Goal: Information Seeking & Learning: Learn about a topic

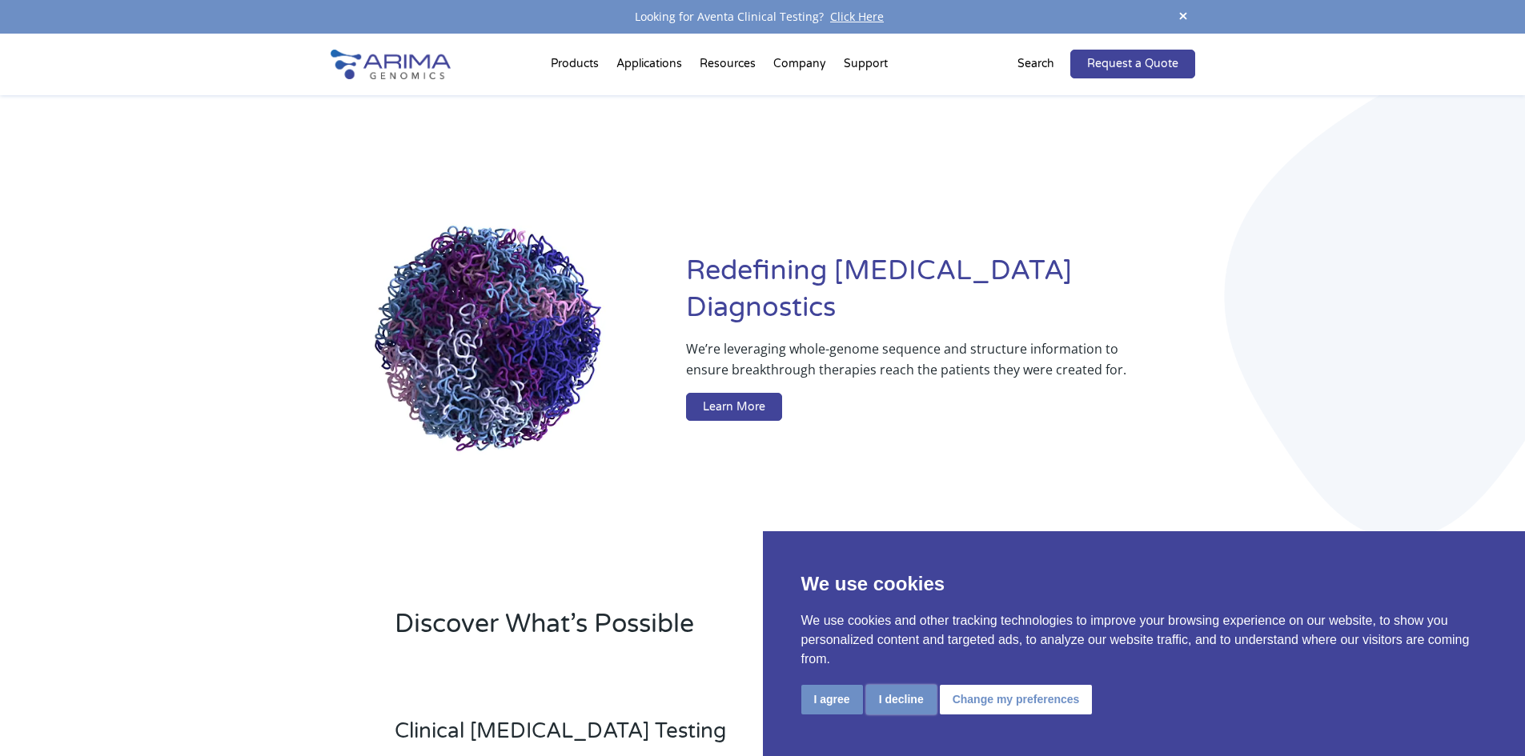
click at [881, 701] on button "I decline" at bounding box center [901, 700] width 70 height 30
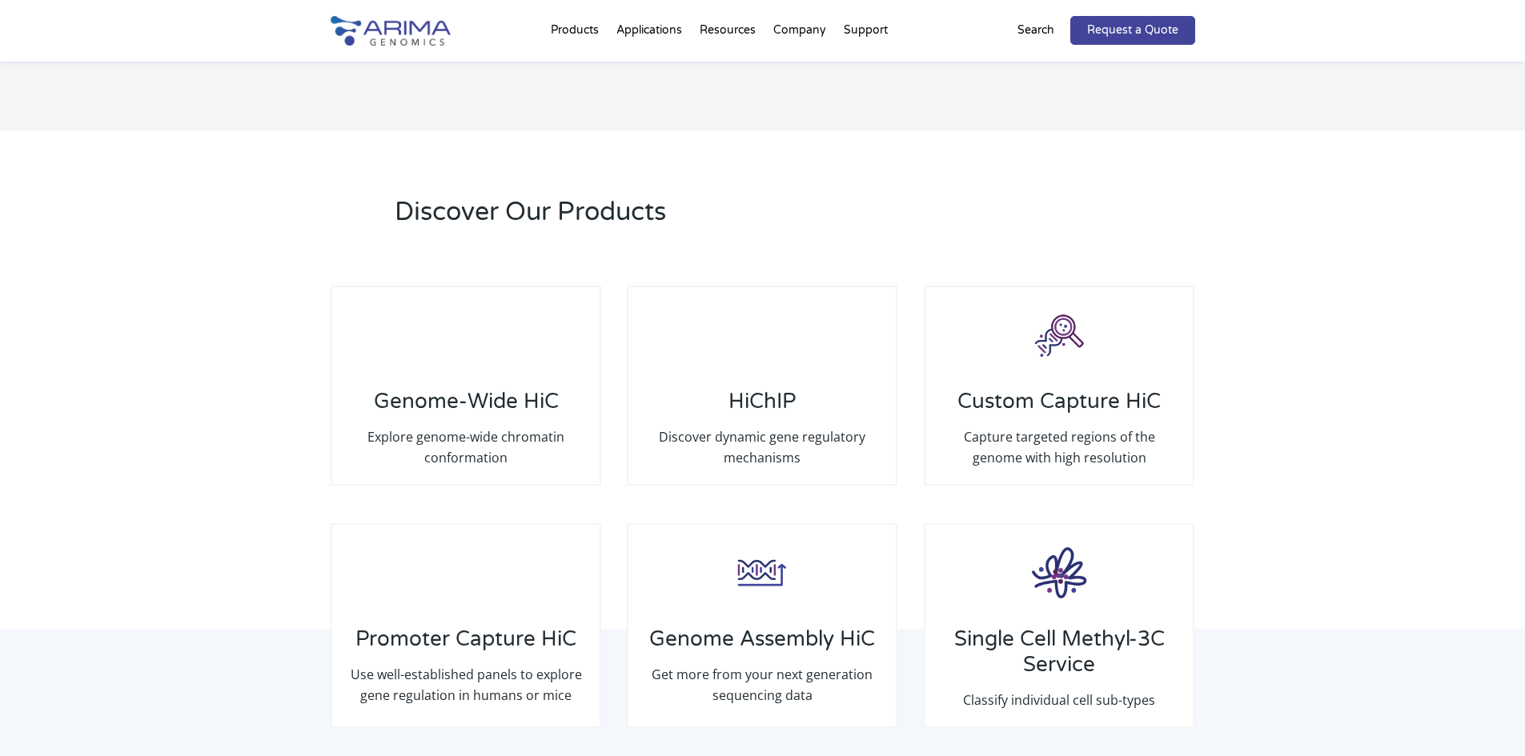
scroll to position [2241, 0]
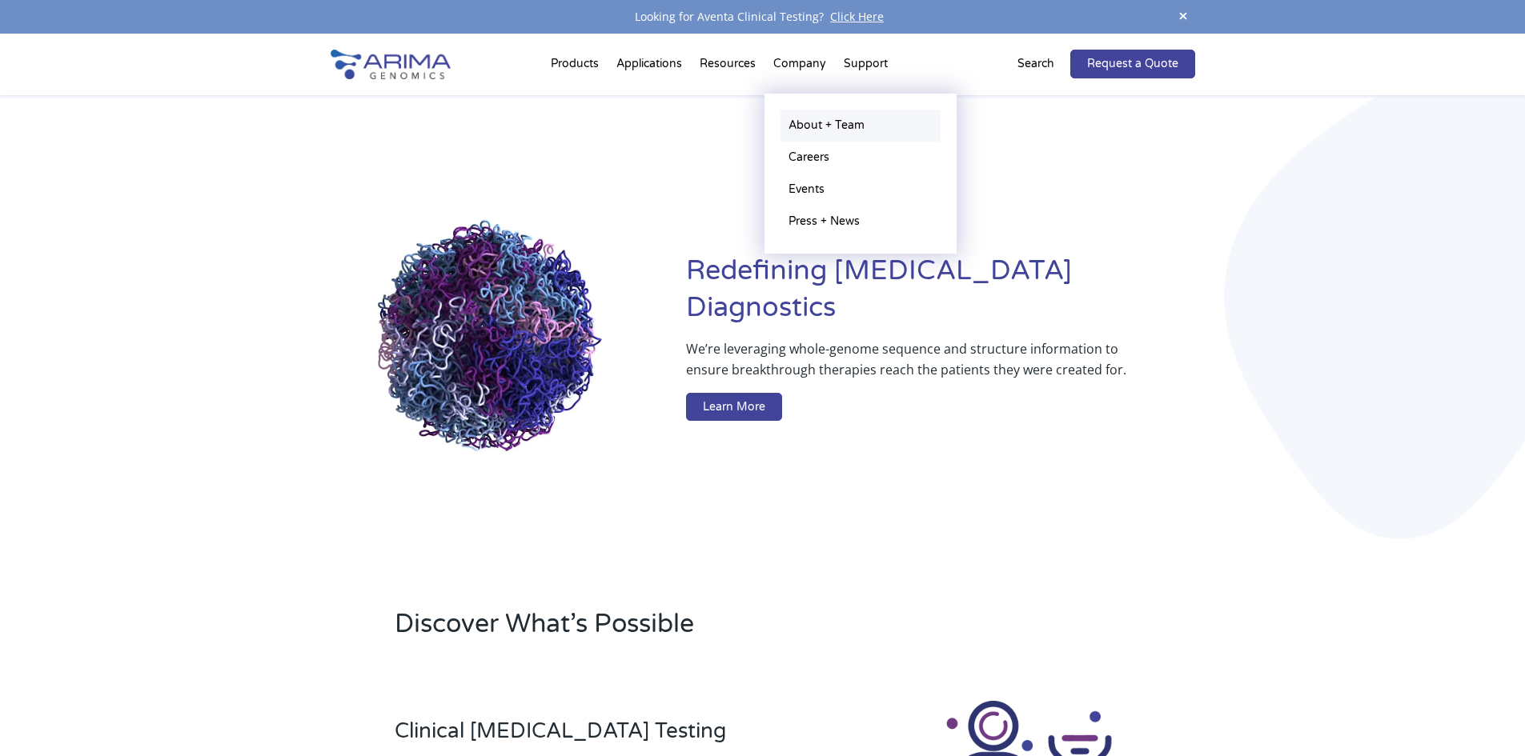
click at [852, 130] on link "About + Team" at bounding box center [860, 126] width 160 height 32
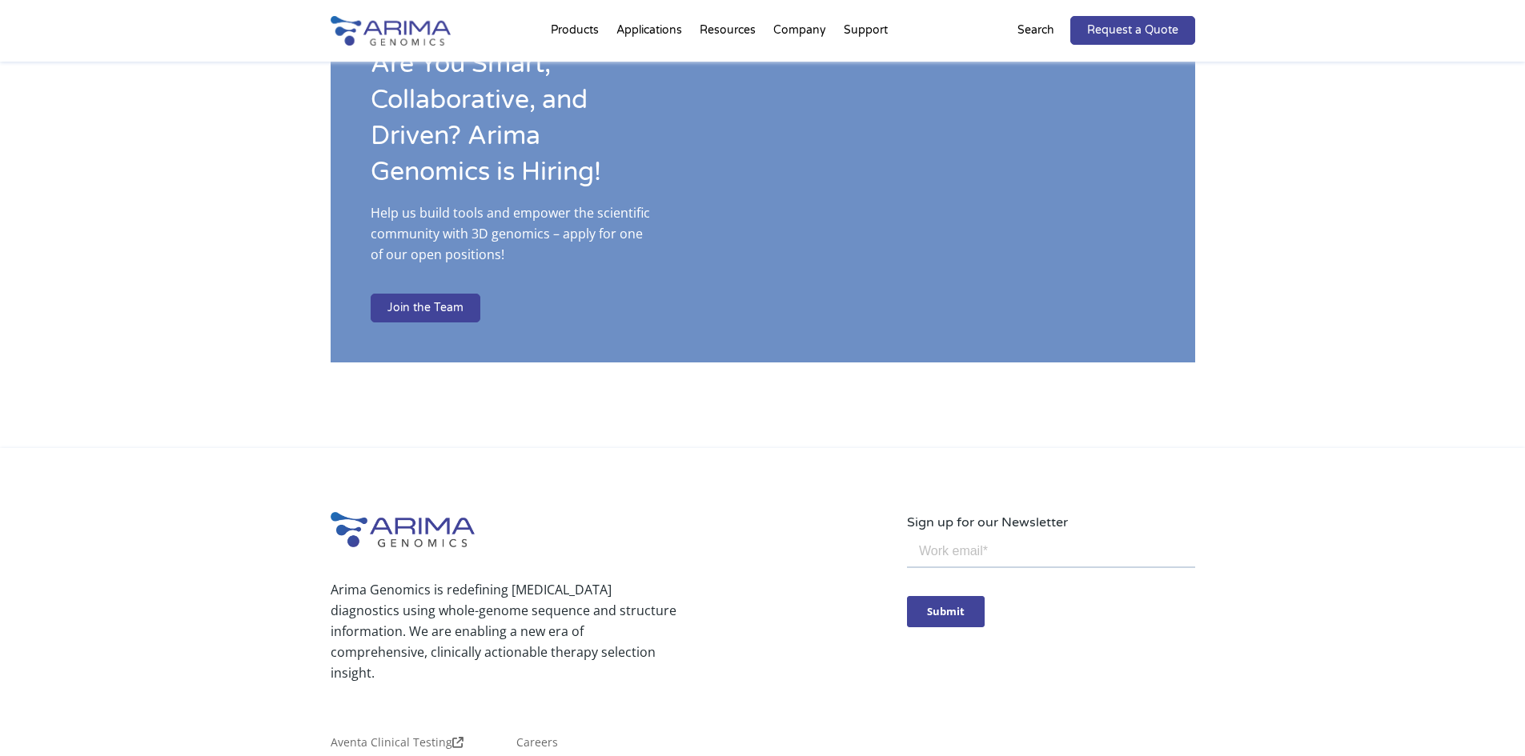
scroll to position [2577, 0]
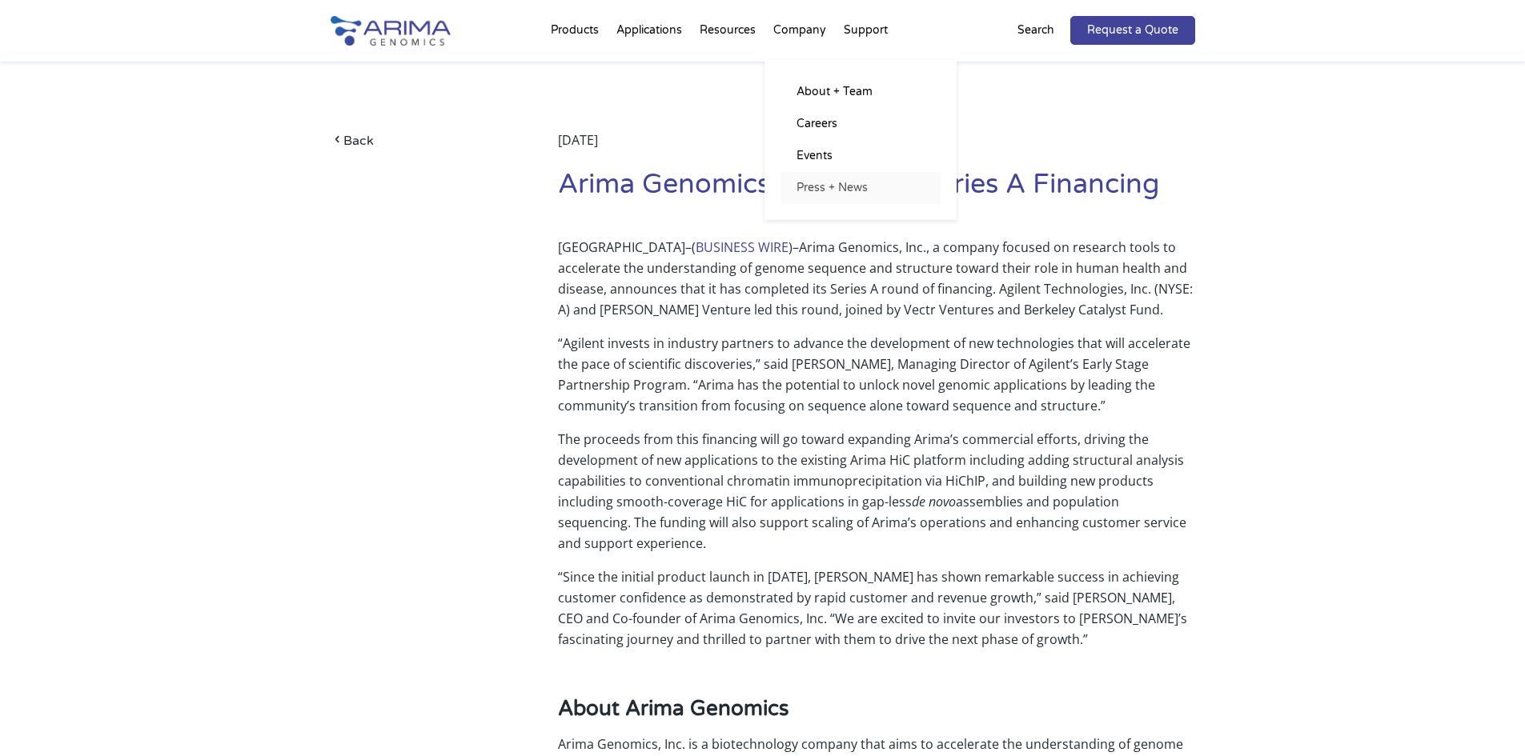
click at [828, 190] on link "Press + News" at bounding box center [860, 188] width 160 height 32
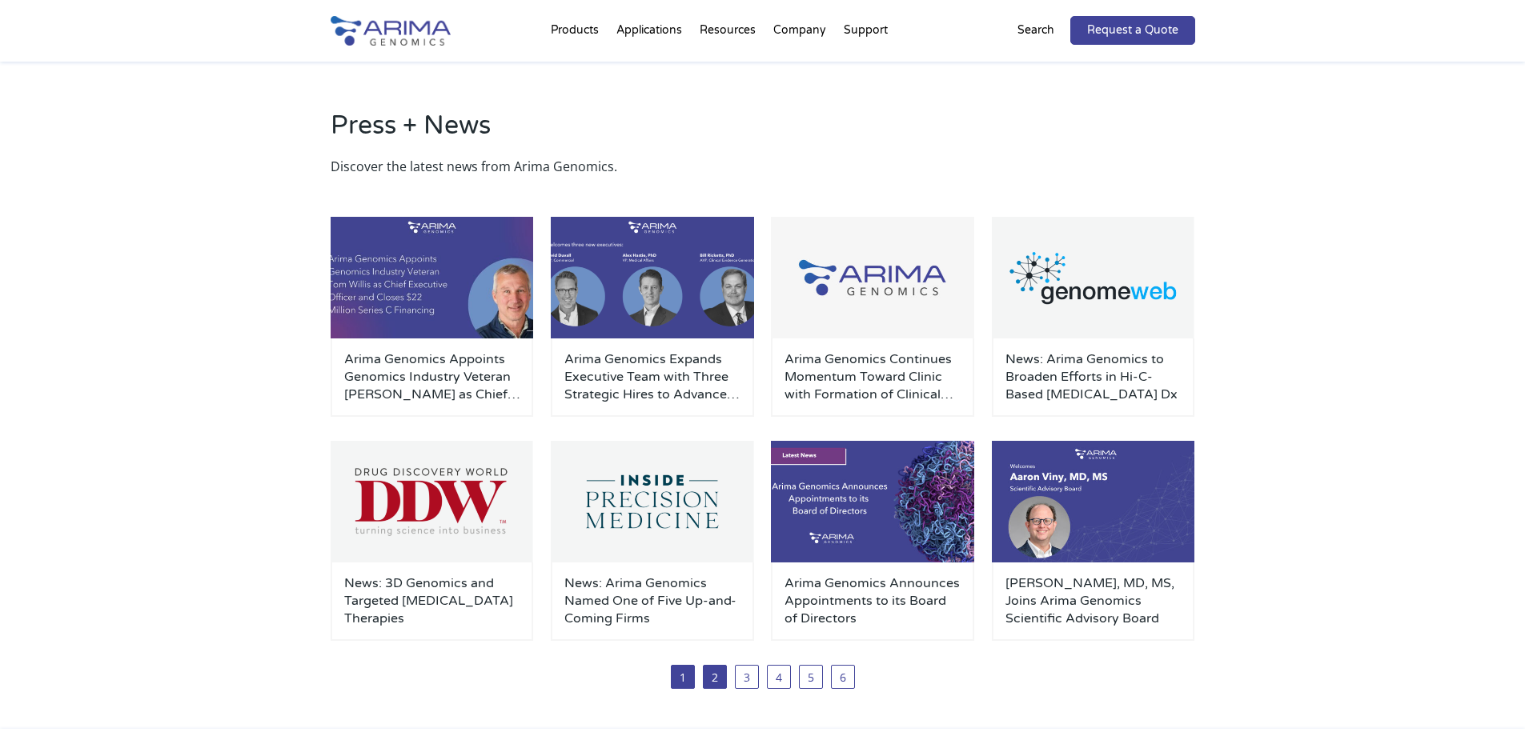
click at [716, 680] on link "2" at bounding box center [715, 677] width 24 height 24
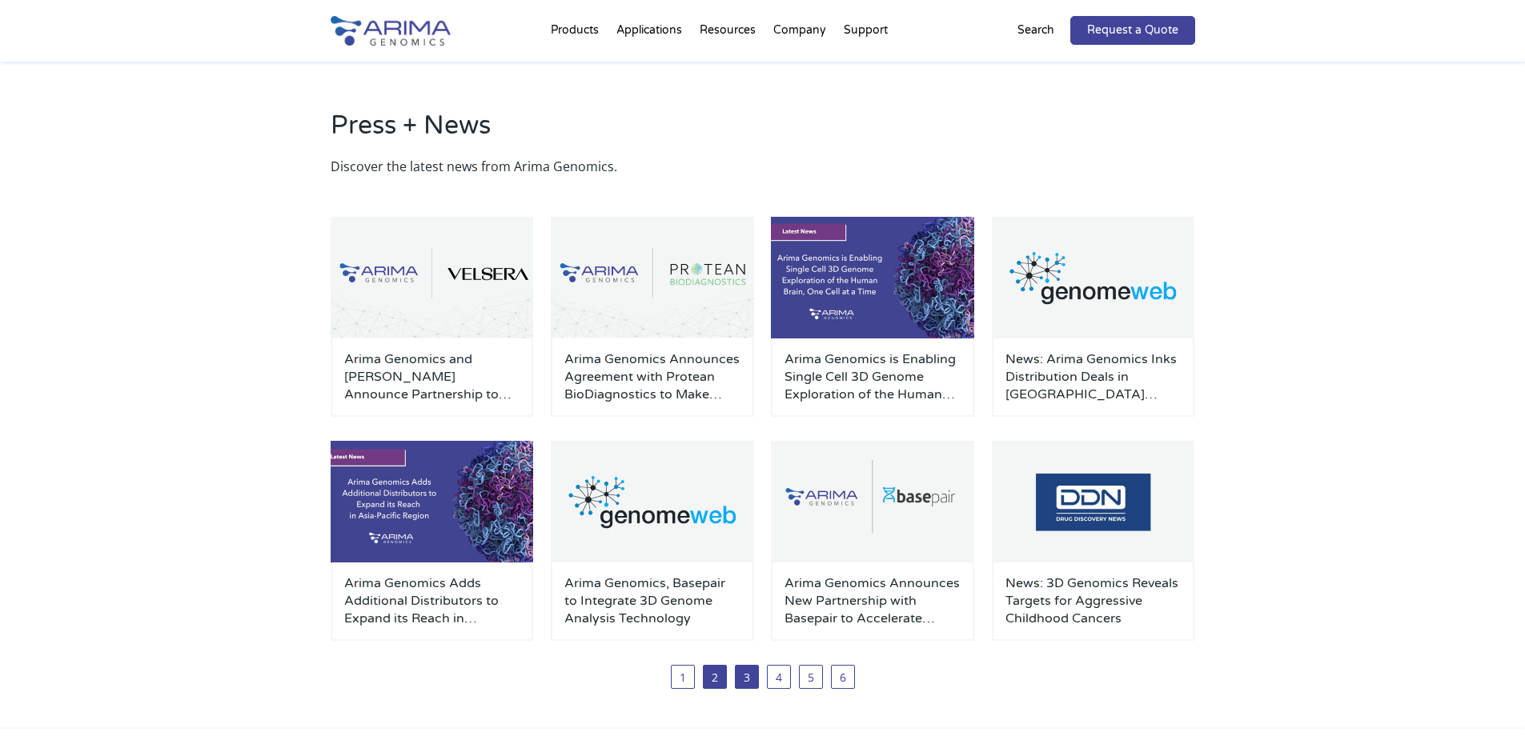
click at [749, 670] on link "3" at bounding box center [747, 677] width 24 height 24
